Goal: Task Accomplishment & Management: Complete application form

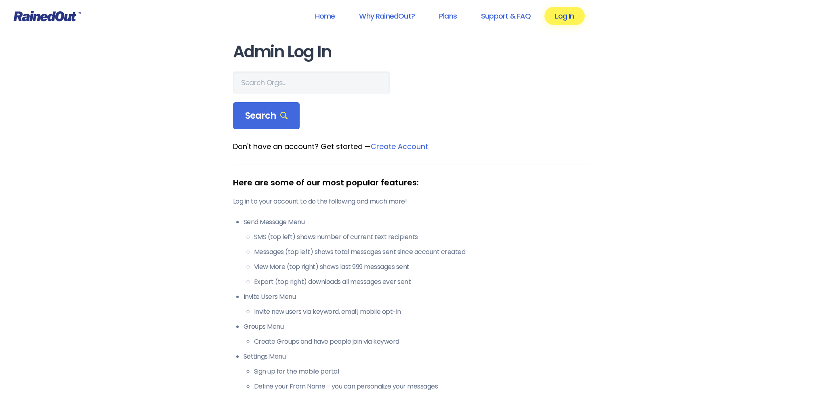
click at [561, 16] on link "Log In" at bounding box center [564, 16] width 40 height 18
click at [561, 17] on link "Log In" at bounding box center [564, 16] width 40 height 18
click at [562, 16] on link "Log In" at bounding box center [564, 16] width 40 height 18
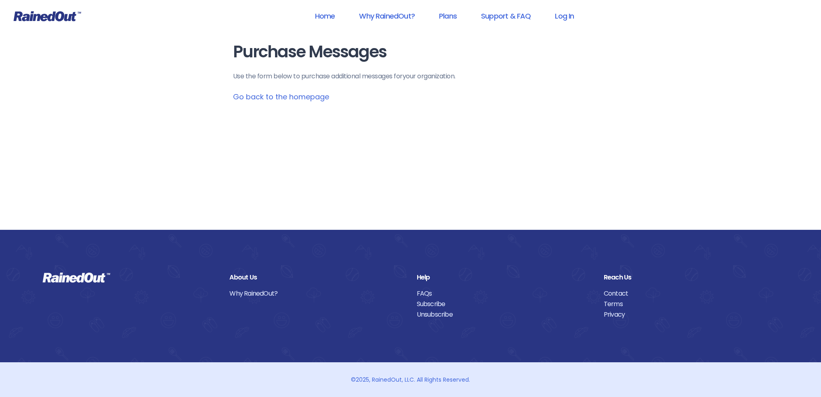
drag, startPoint x: 547, startPoint y: 29, endPoint x: 555, endPoint y: 48, distance: 20.6
drag, startPoint x: 555, startPoint y: 48, endPoint x: 561, endPoint y: 19, distance: 29.7
click at [561, 19] on link "Log In" at bounding box center [564, 16] width 40 height 18
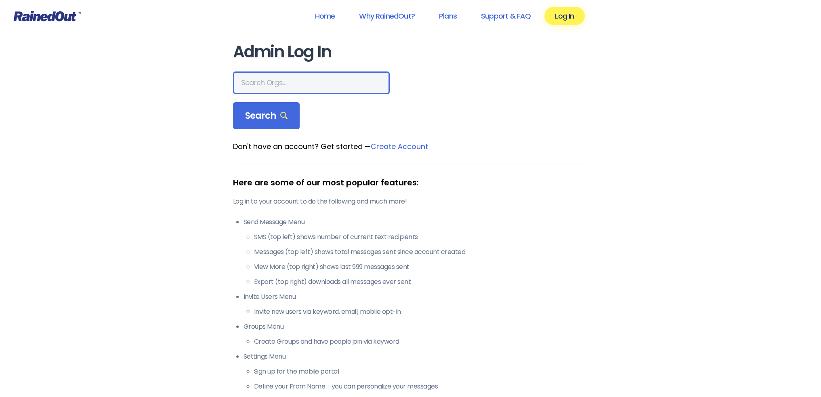
click at [265, 82] on input "text" at bounding box center [311, 82] width 157 height 23
type input "d"
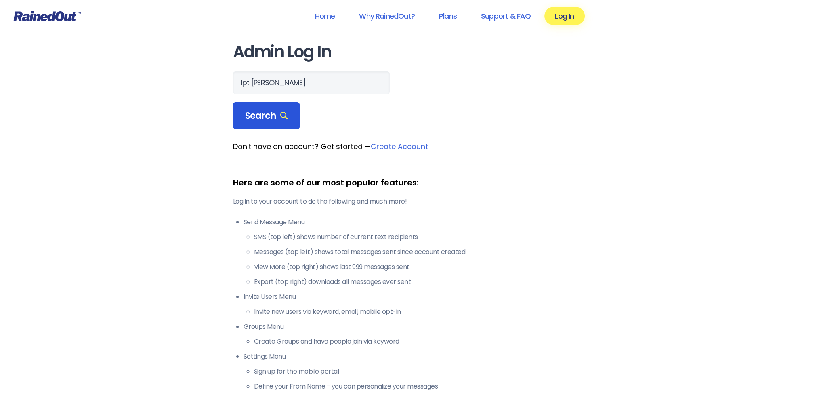
click at [259, 117] on span "Search" at bounding box center [266, 115] width 43 height 11
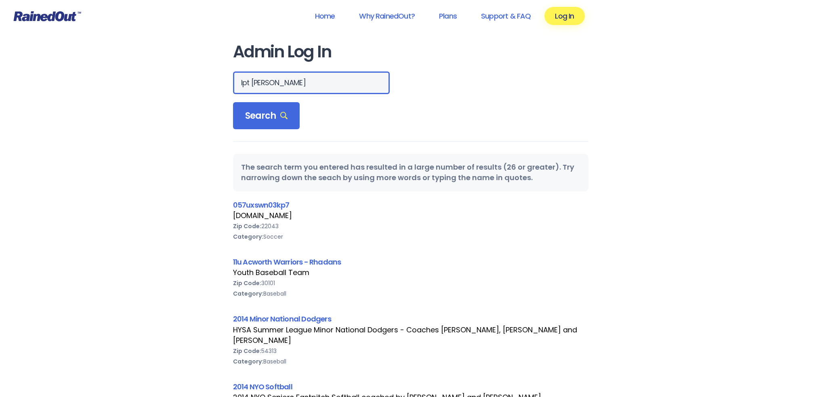
click at [281, 75] on input "lpt [PERSON_NAME]" at bounding box center [311, 82] width 157 height 23
type input "l"
type input "LTP [PERSON_NAME] Island"
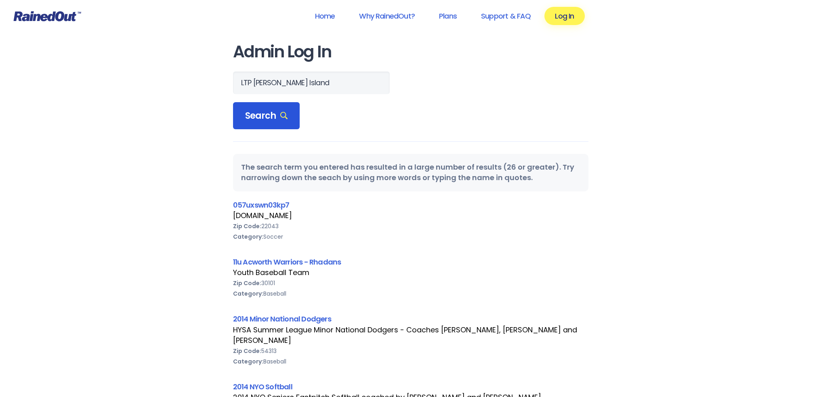
click at [252, 115] on span "Search" at bounding box center [266, 115] width 43 height 11
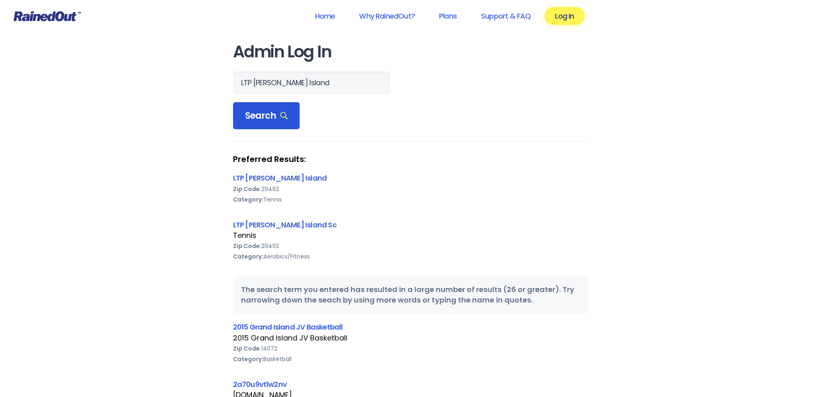
click at [255, 116] on span "Search" at bounding box center [266, 115] width 43 height 11
click at [260, 180] on link "LTP [PERSON_NAME] Island" at bounding box center [280, 178] width 94 height 10
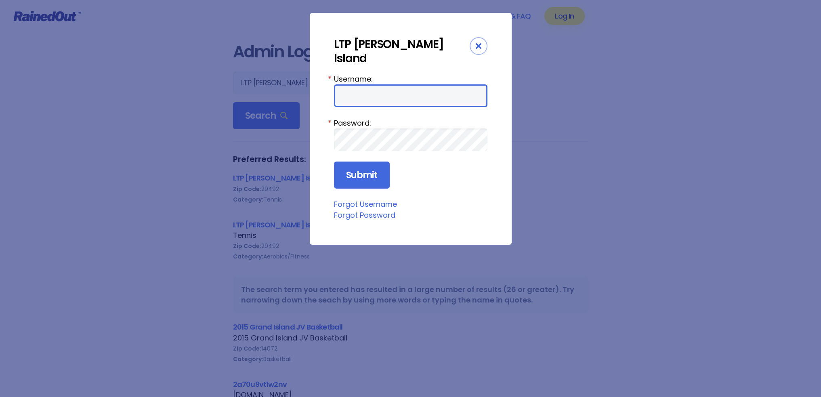
click at [356, 84] on input "Username:" at bounding box center [410, 95] width 153 height 23
type input "tennis"
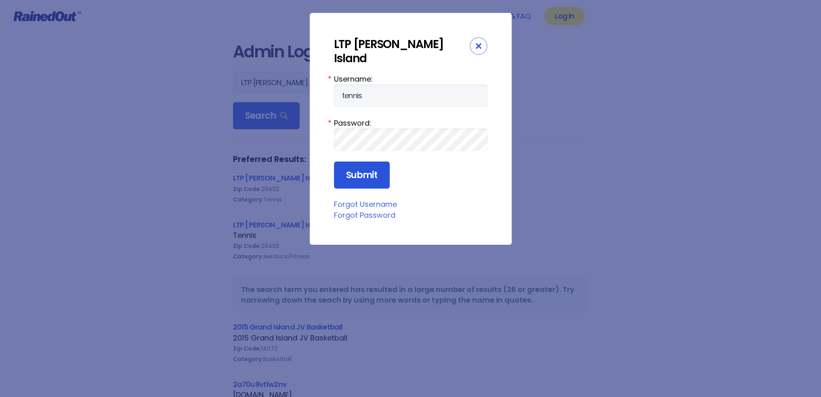
click at [339, 165] on input "Submit" at bounding box center [362, 174] width 56 height 27
